Goal: Task Accomplishment & Management: Complete application form

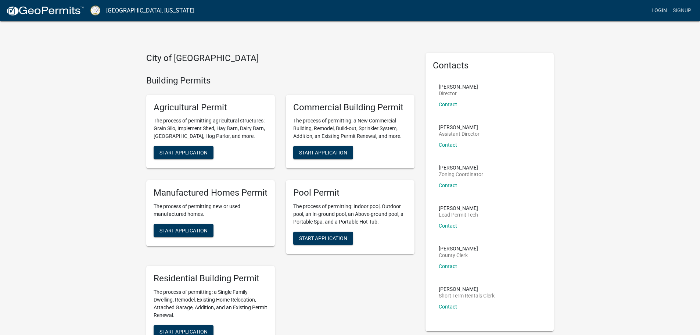
click at [663, 6] on link "Login" at bounding box center [659, 11] width 21 height 14
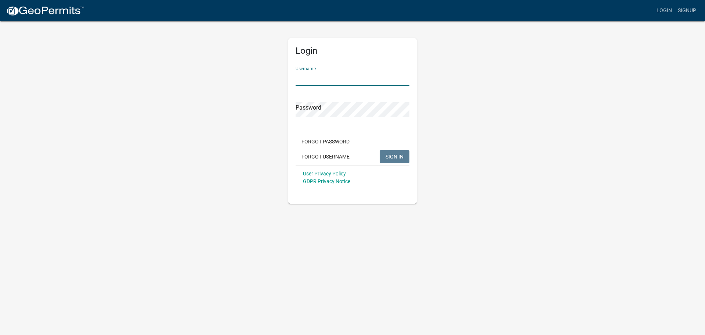
click at [330, 78] on input "Username" at bounding box center [353, 78] width 114 height 15
type input "ANDYG"
click at [399, 154] on span "SIGN IN" at bounding box center [395, 156] width 18 height 6
click at [283, 109] on div "Login Username ANDYG Password Forgot Password Forgot Username SIGN IN User Priv…" at bounding box center [353, 112] width 140 height 183
click at [397, 154] on span "SIGN IN" at bounding box center [395, 156] width 18 height 6
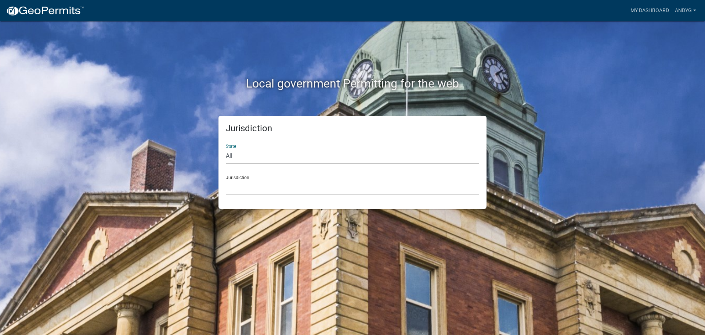
click at [227, 153] on select "All [US_STATE] [US_STATE] [US_STATE] [US_STATE] [US_STATE] [US_STATE] [US_STATE…" at bounding box center [353, 155] width 254 height 15
select select "[US_STATE]"
click at [226, 148] on select "All [US_STATE] [US_STATE] [US_STATE] [US_STATE] [US_STATE] [US_STATE] [US_STATE…" at bounding box center [353, 155] width 254 height 15
click at [245, 175] on div "Jurisdiction [GEOGRAPHIC_DATA], [US_STATE][PERSON_NAME][GEOGRAPHIC_DATA], [US_S…" at bounding box center [353, 181] width 254 height 25
click at [643, 8] on link "My Dashboard" at bounding box center [650, 11] width 44 height 14
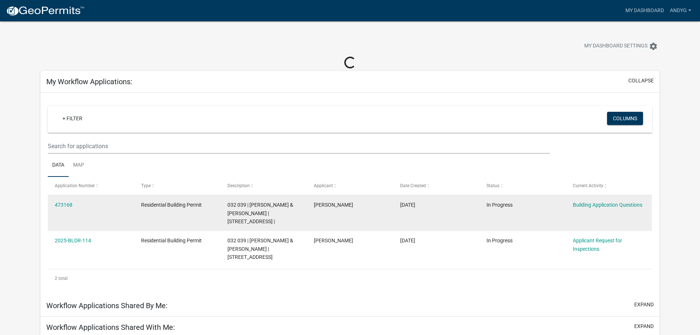
click at [67, 201] on div "473168" at bounding box center [91, 205] width 72 height 8
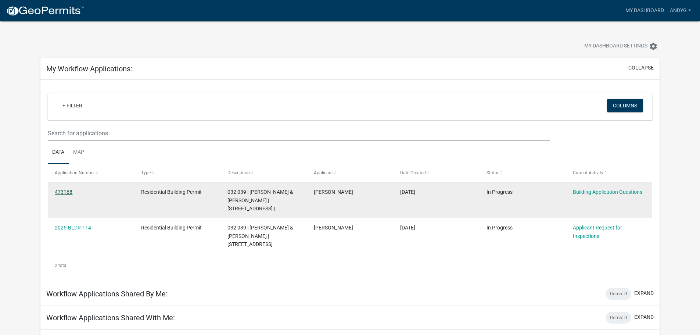
click at [66, 191] on link "473168" at bounding box center [64, 192] width 18 height 6
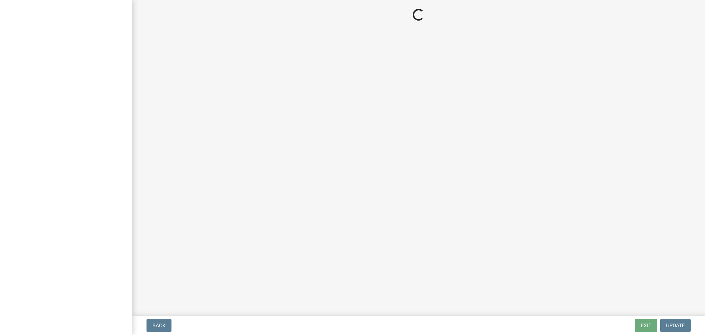
select select "2d2003fc-d9eb-499a-8898-1fc62eef35cf"
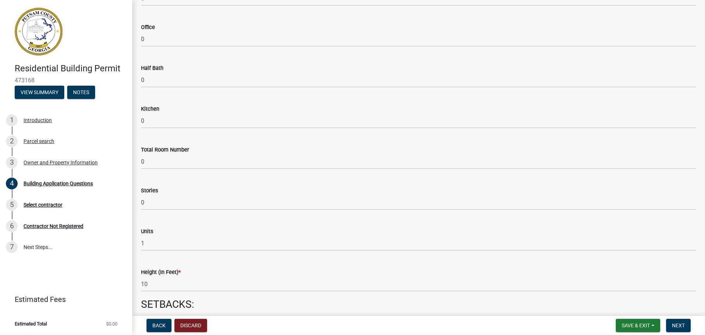
scroll to position [772, 0]
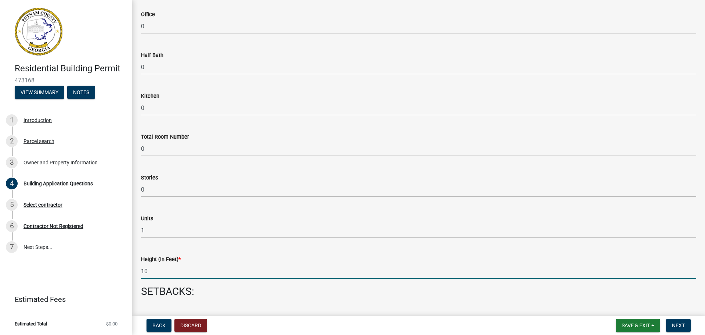
drag, startPoint x: 148, startPoint y: 272, endPoint x: 178, endPoint y: 272, distance: 29.8
click at [178, 272] on input "10" at bounding box center [419, 270] width 556 height 15
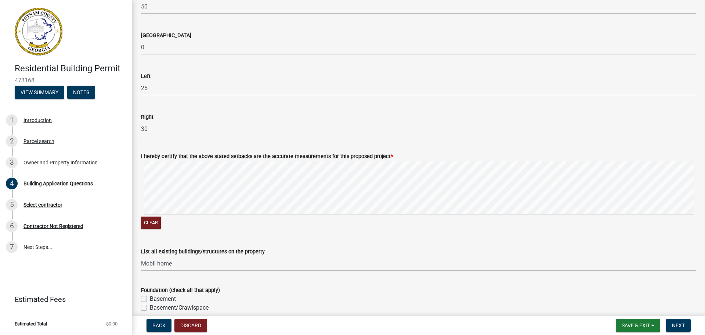
scroll to position [1138, 0]
type input "1"
click at [151, 220] on button "Clear" at bounding box center [151, 221] width 20 height 12
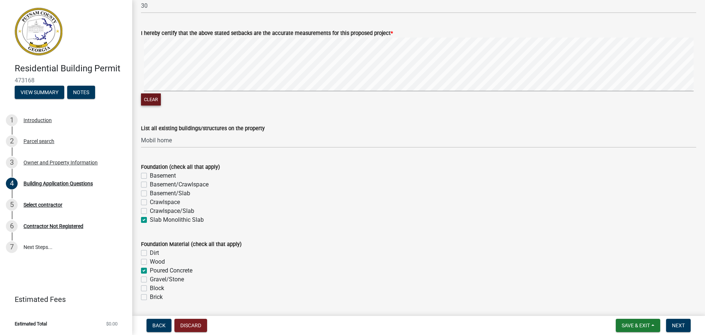
scroll to position [1261, 0]
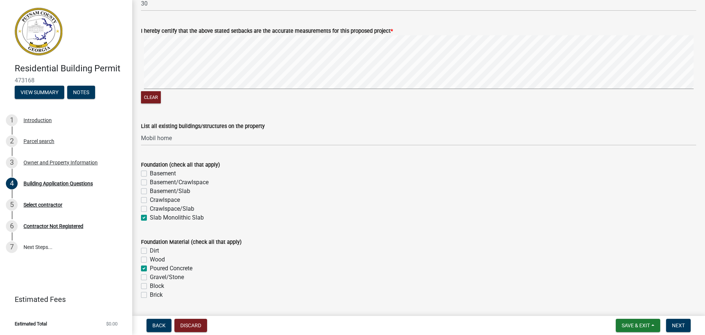
click at [150, 216] on label "Slab Monolithic Slab" at bounding box center [177, 217] width 54 height 9
click at [150, 216] on input "Slab Monolithic Slab" at bounding box center [152, 215] width 5 height 5
checkbox input "false"
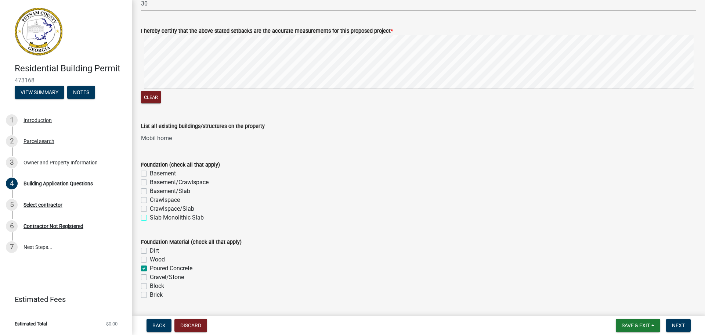
checkbox input "false"
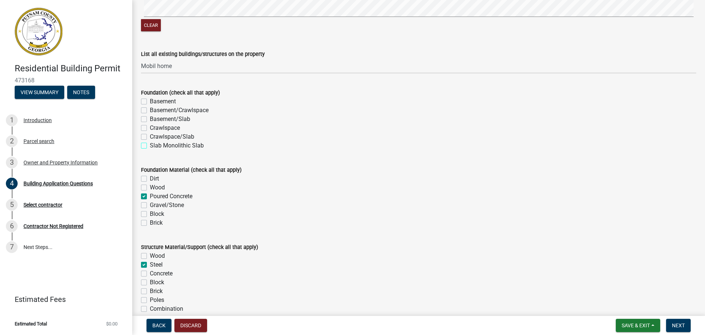
scroll to position [1335, 0]
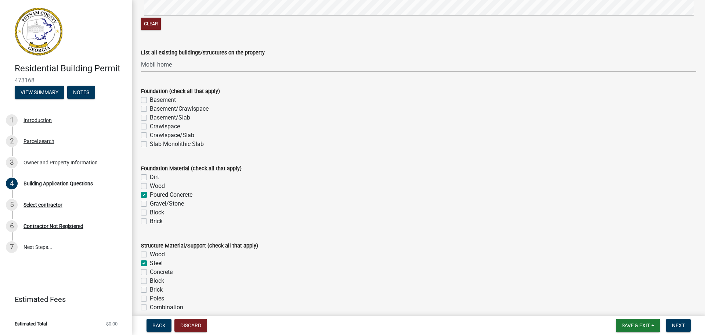
click at [150, 194] on label "Poured Concrete" at bounding box center [171, 194] width 43 height 9
click at [150, 194] on input "Poured Concrete" at bounding box center [152, 192] width 5 height 5
checkbox input "false"
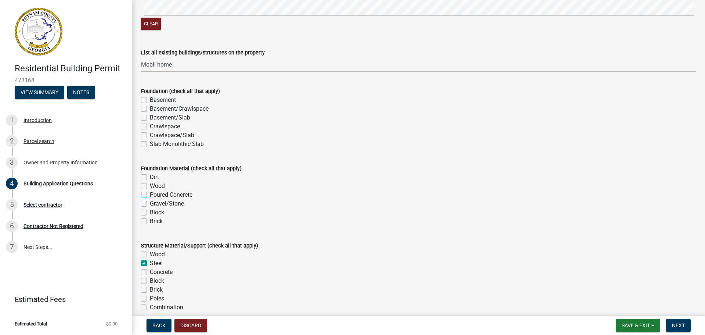
checkbox input "false"
click at [150, 204] on label "Gravel/Stone" at bounding box center [167, 203] width 34 height 9
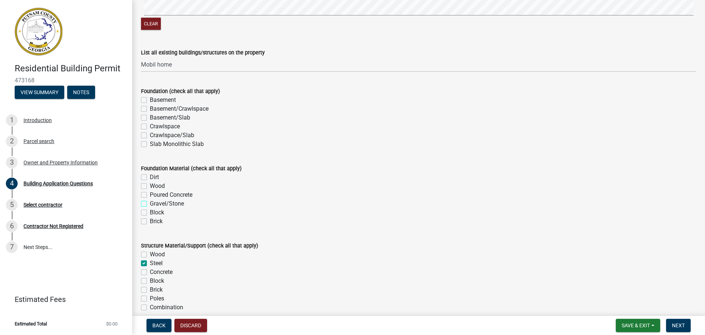
click at [150, 204] on input "Gravel/Stone" at bounding box center [152, 201] width 5 height 5
checkbox input "true"
checkbox input "false"
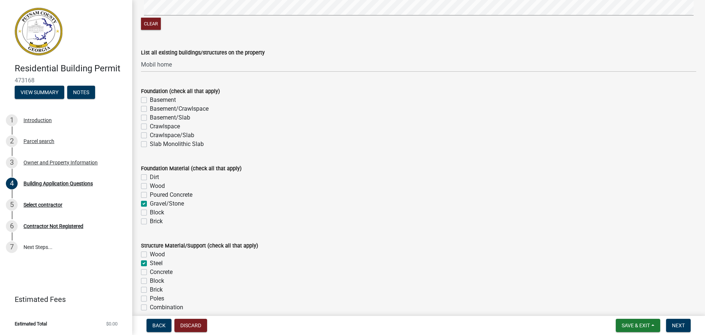
checkbox input "true"
checkbox input "false"
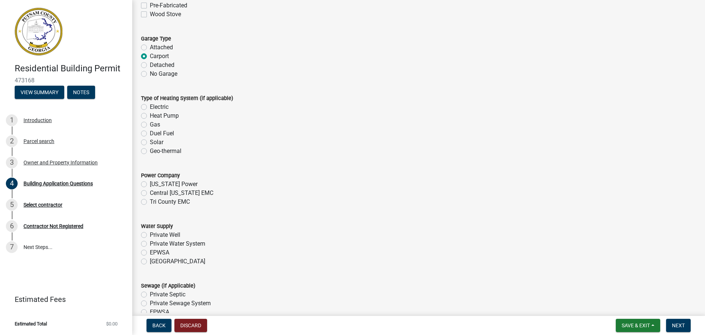
scroll to position [2217, 0]
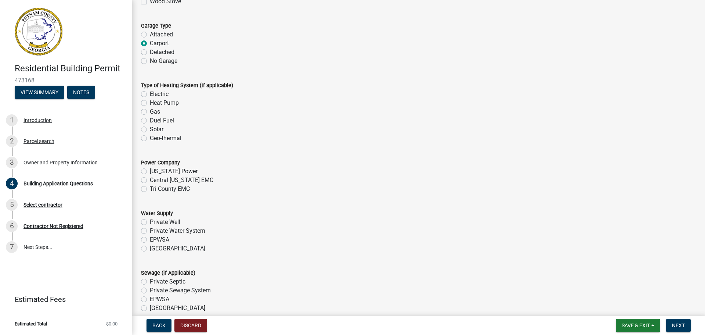
click at [150, 179] on label "Central [US_STATE] EMC" at bounding box center [182, 180] width 64 height 9
click at [150, 179] on input "Central [US_STATE] EMC" at bounding box center [152, 178] width 5 height 5
radio input "true"
click at [150, 179] on label "Central [US_STATE] EMC" at bounding box center [182, 180] width 64 height 9
click at [150, 179] on input "Central [US_STATE] EMC" at bounding box center [152, 178] width 5 height 5
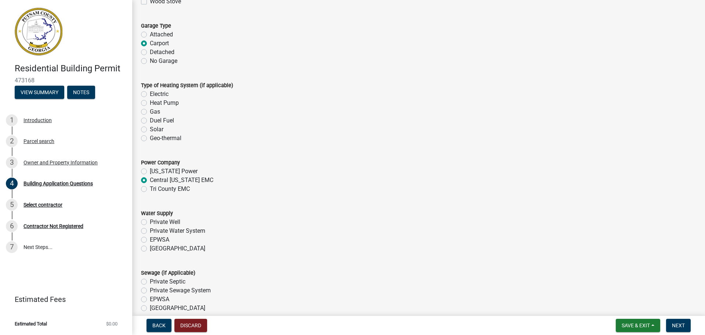
click at [150, 188] on label "Tri County EMC" at bounding box center [170, 188] width 40 height 9
click at [150, 188] on input "Tri County EMC" at bounding box center [152, 186] width 5 height 5
radio input "true"
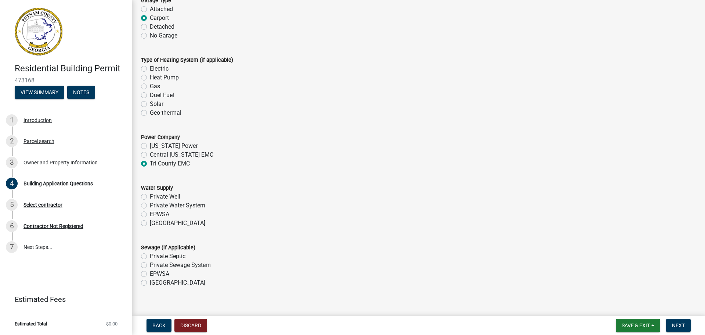
scroll to position [2254, 0]
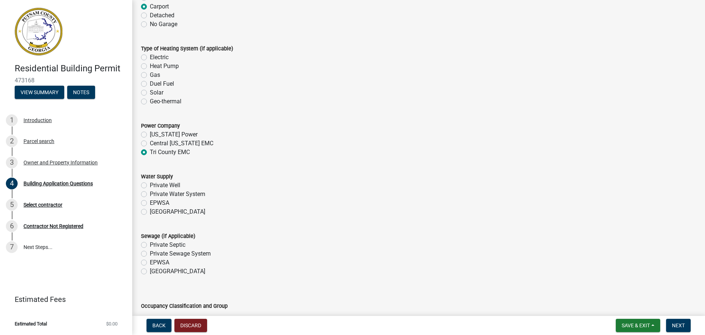
click at [150, 184] on label "Private Well" at bounding box center [165, 185] width 30 height 9
click at [150, 184] on input "Private Well" at bounding box center [152, 183] width 5 height 5
radio input "true"
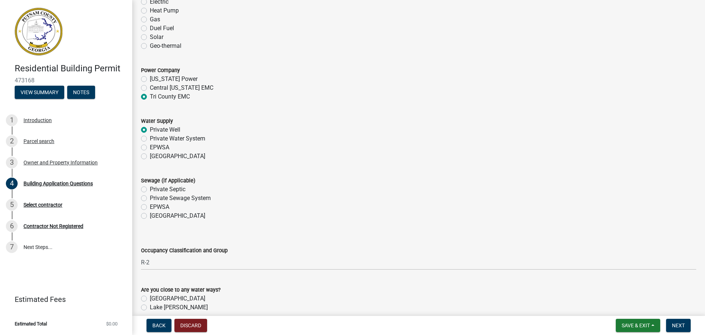
scroll to position [2327, 0]
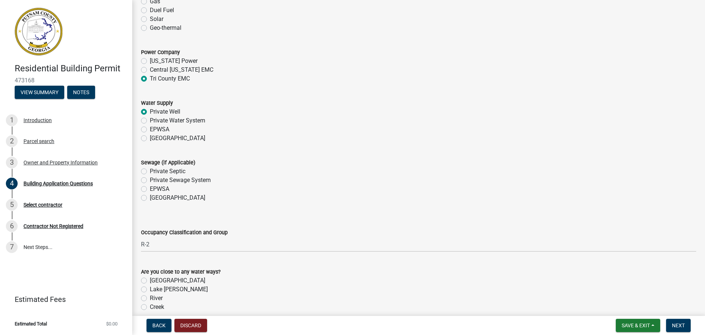
click at [150, 171] on label "Private Septic" at bounding box center [168, 171] width 36 height 9
click at [150, 171] on input "Private Septic" at bounding box center [152, 169] width 5 height 5
radio input "true"
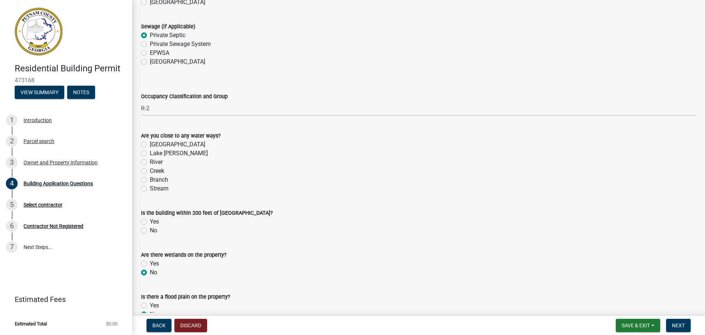
scroll to position [2474, 0]
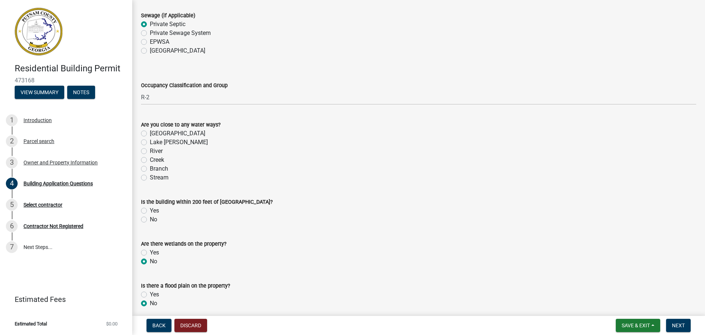
click at [150, 219] on label "No" at bounding box center [153, 219] width 7 height 9
click at [150, 219] on input "No" at bounding box center [152, 217] width 5 height 5
radio input "true"
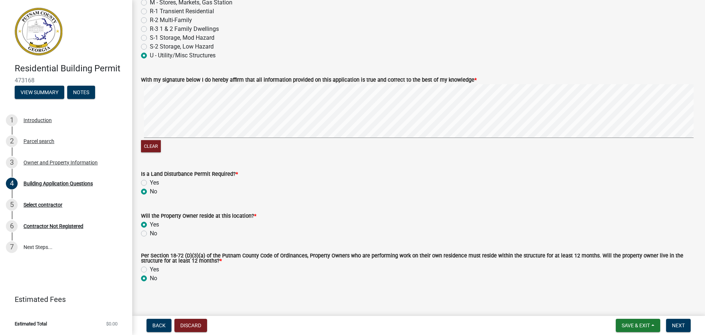
scroll to position [3139, 0]
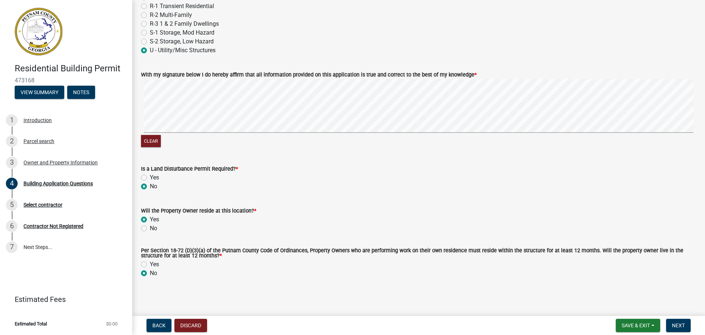
click at [150, 264] on label "Yes" at bounding box center [154, 264] width 9 height 9
click at [150, 264] on input "Yes" at bounding box center [152, 262] width 5 height 5
radio input "true"
click at [675, 322] on span "Next" at bounding box center [678, 325] width 13 height 6
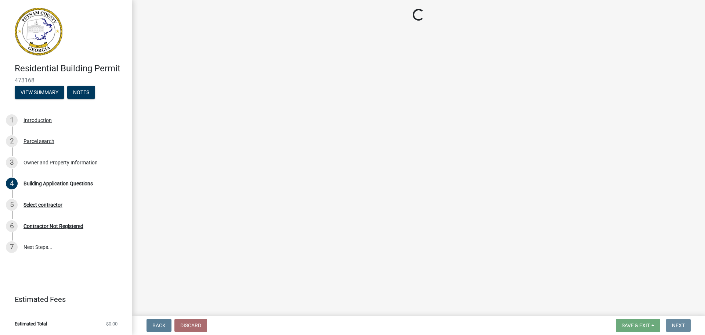
scroll to position [0, 0]
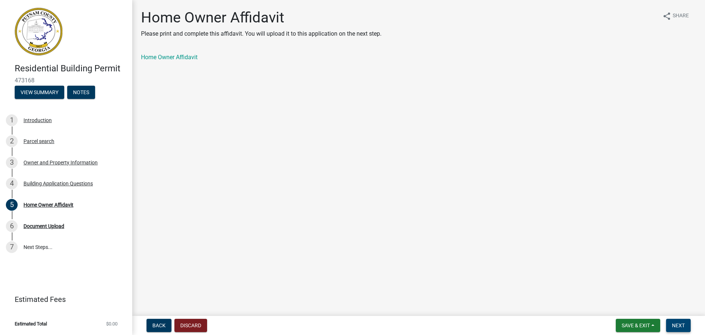
click at [678, 323] on span "Next" at bounding box center [678, 325] width 13 height 6
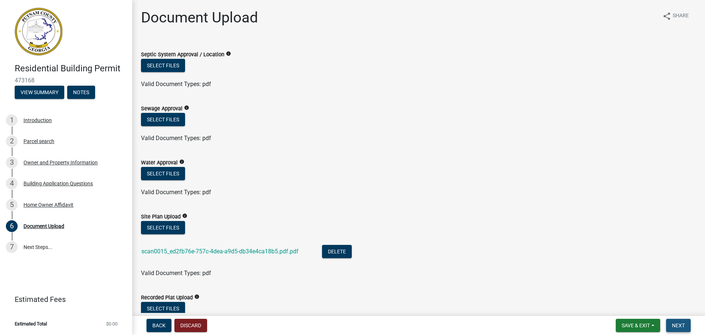
click at [679, 324] on span "Next" at bounding box center [678, 325] width 13 height 6
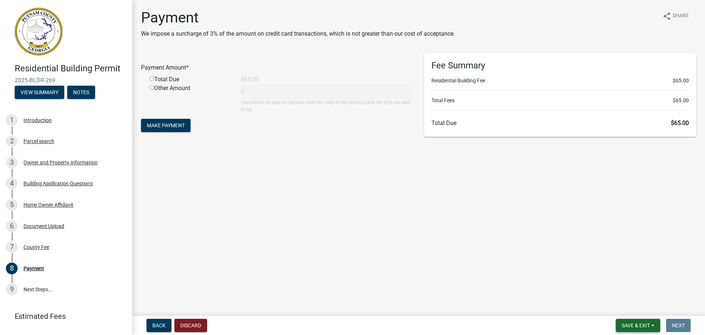
click at [645, 322] on span "Save & Exit" at bounding box center [636, 325] width 28 height 6
click at [632, 322] on span "Save & Exit" at bounding box center [636, 325] width 28 height 6
click at [651, 323] on button "Save & Exit" at bounding box center [638, 325] width 44 height 13
click at [624, 287] on button "Save" at bounding box center [631, 289] width 59 height 18
click at [651, 324] on button "Save & Exit" at bounding box center [638, 325] width 44 height 13
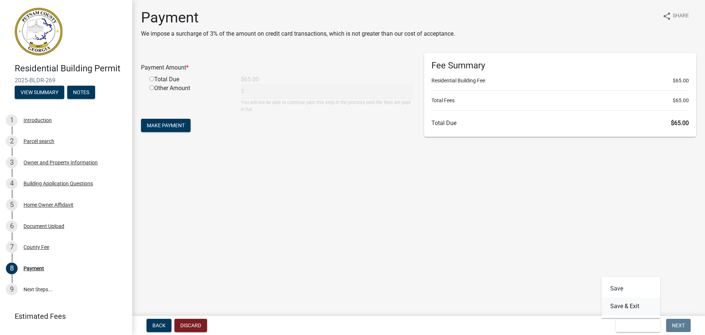
click at [633, 306] on button "Save & Exit" at bounding box center [631, 306] width 59 height 18
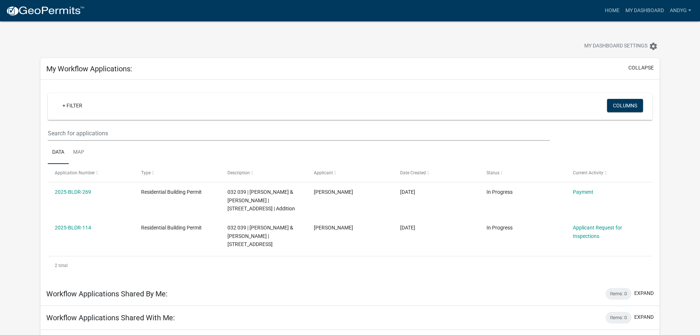
click at [633, 312] on div "Items: 0 expand" at bounding box center [630, 318] width 48 height 12
click at [680, 12] on link "ANDYG" at bounding box center [680, 11] width 27 height 14
click at [672, 53] on link "Logout" at bounding box center [664, 54] width 59 height 18
